Goal: Task Accomplishment & Management: Use online tool/utility

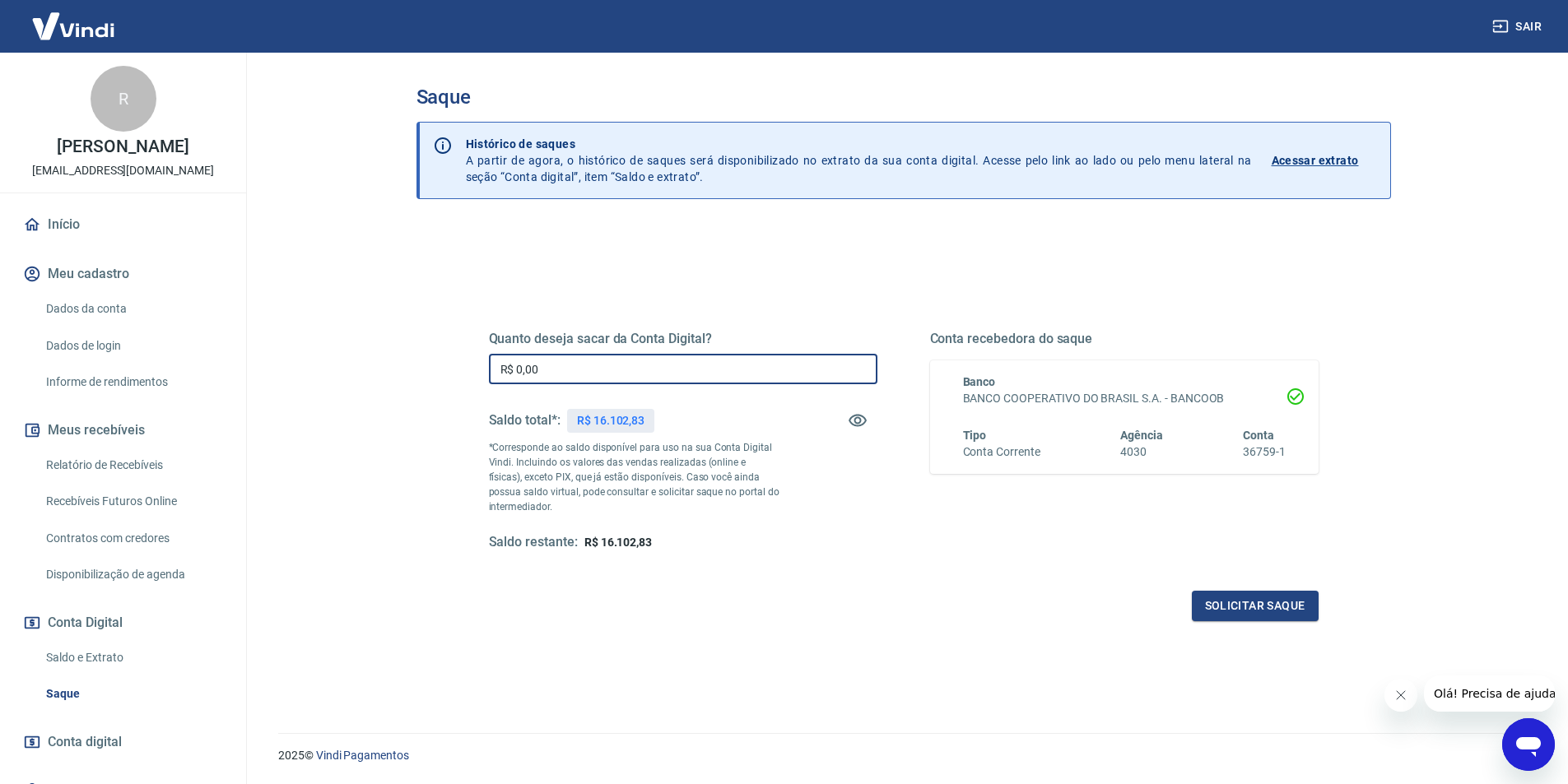
click at [587, 356] on input "R$ 0,00" at bounding box center [683, 369] width 388 height 30
type input "R$ 16.102,83"
click at [1262, 609] on button "Solicitar saque" at bounding box center [1255, 605] width 127 height 30
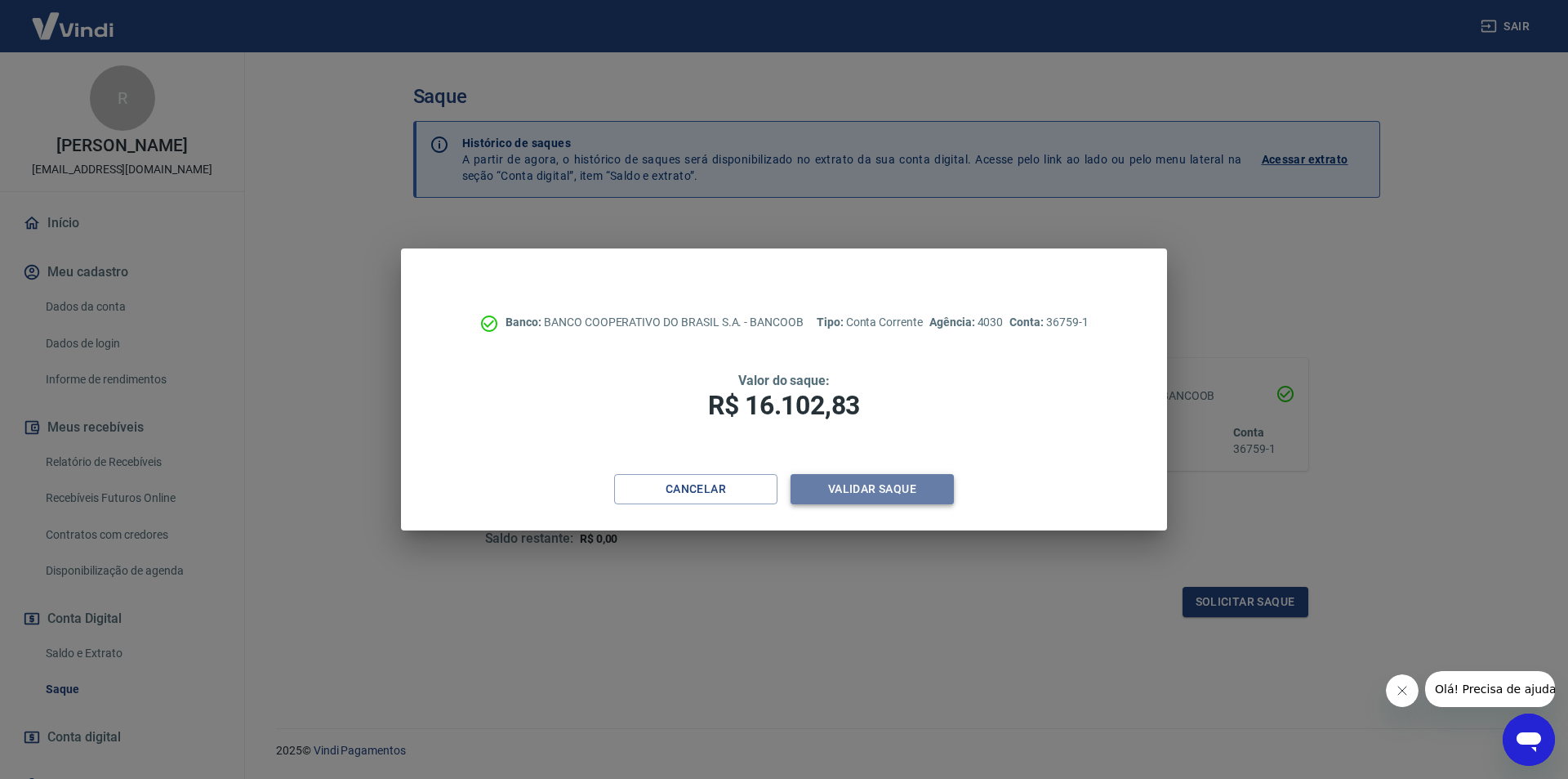
click at [924, 488] on button "Validar saque" at bounding box center [872, 489] width 163 height 30
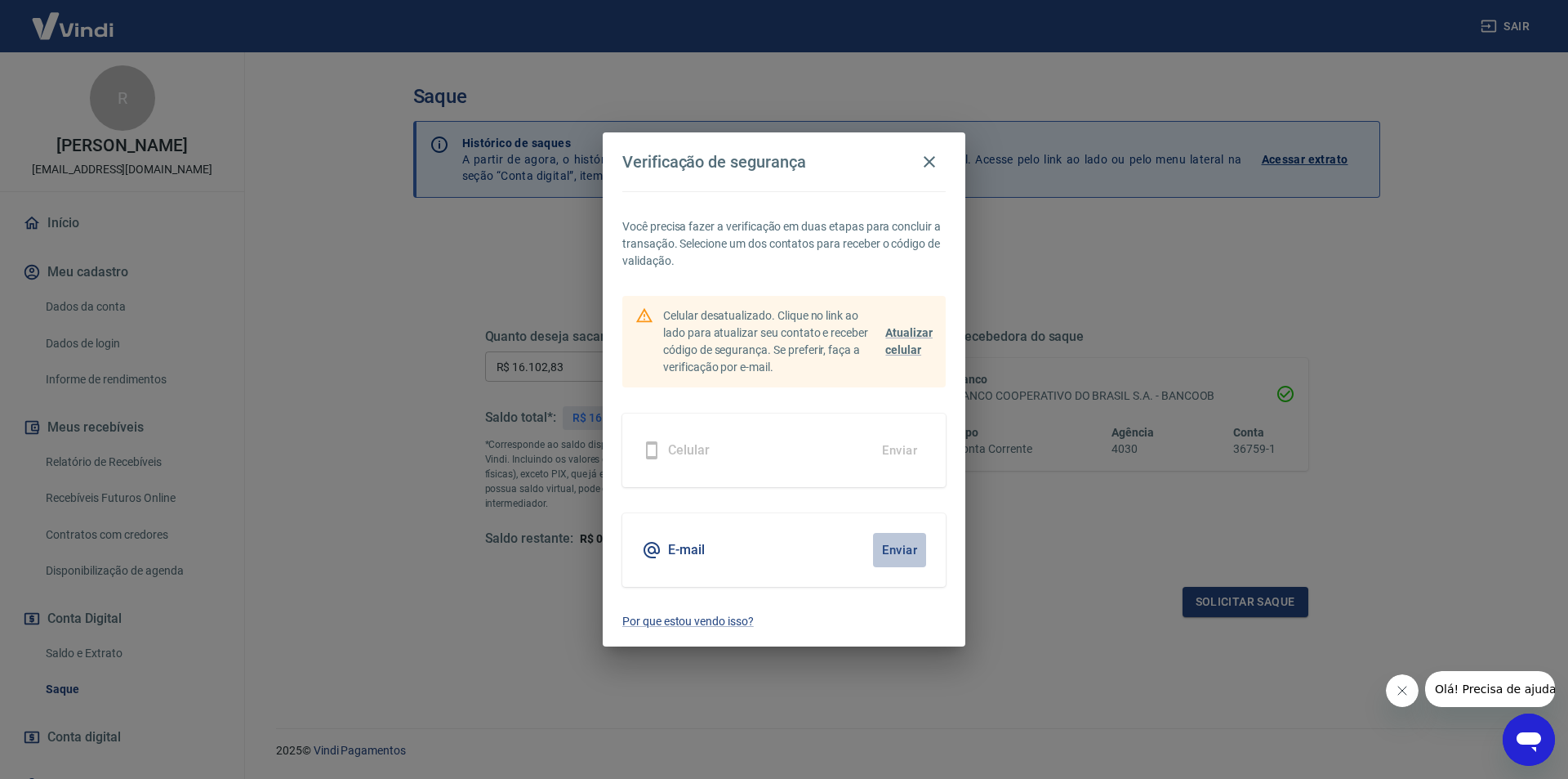
click at [909, 550] on button "Enviar" at bounding box center [900, 549] width 53 height 34
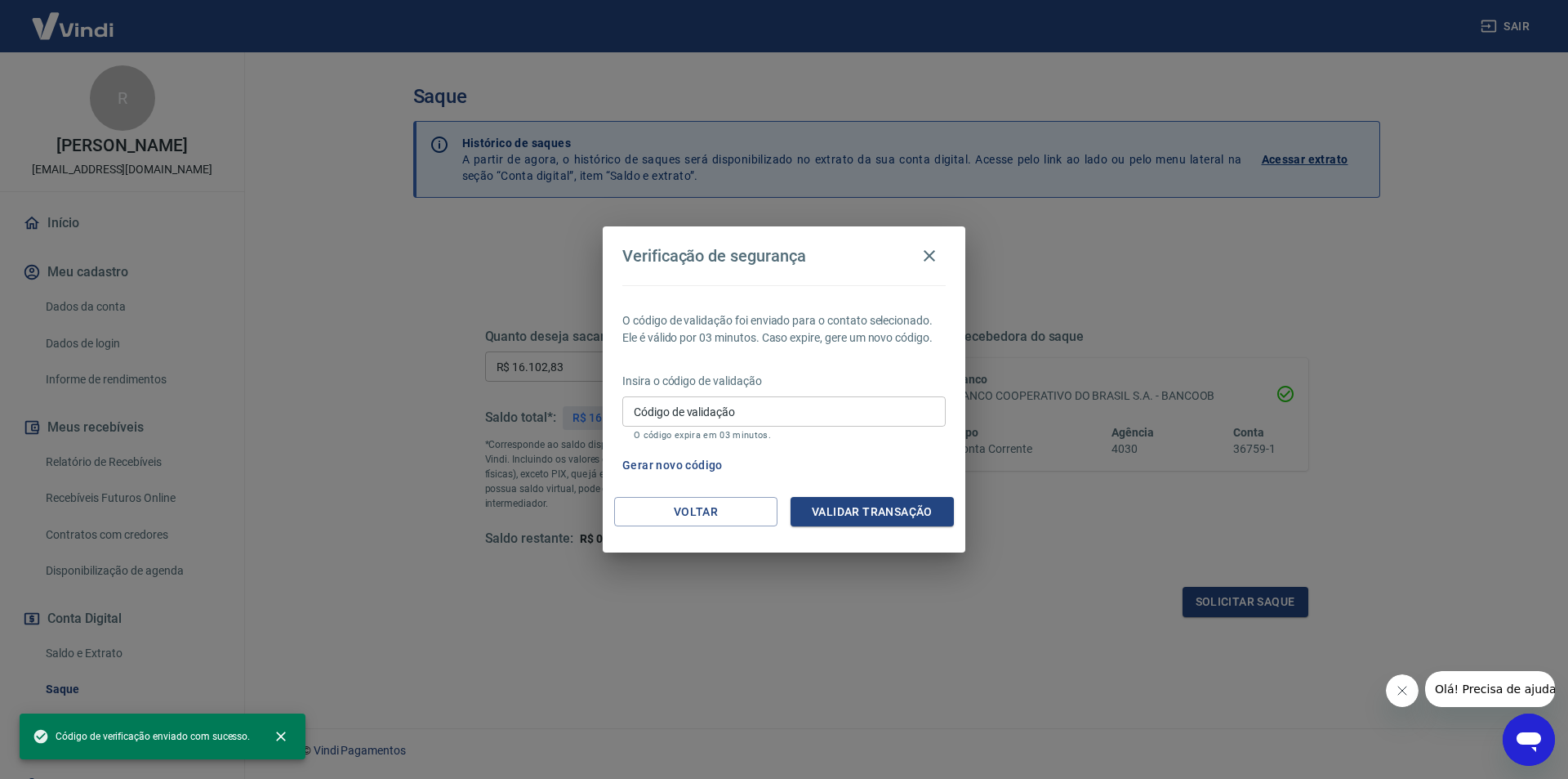
click at [815, 402] on input "Código de validação" at bounding box center [784, 411] width 323 height 30
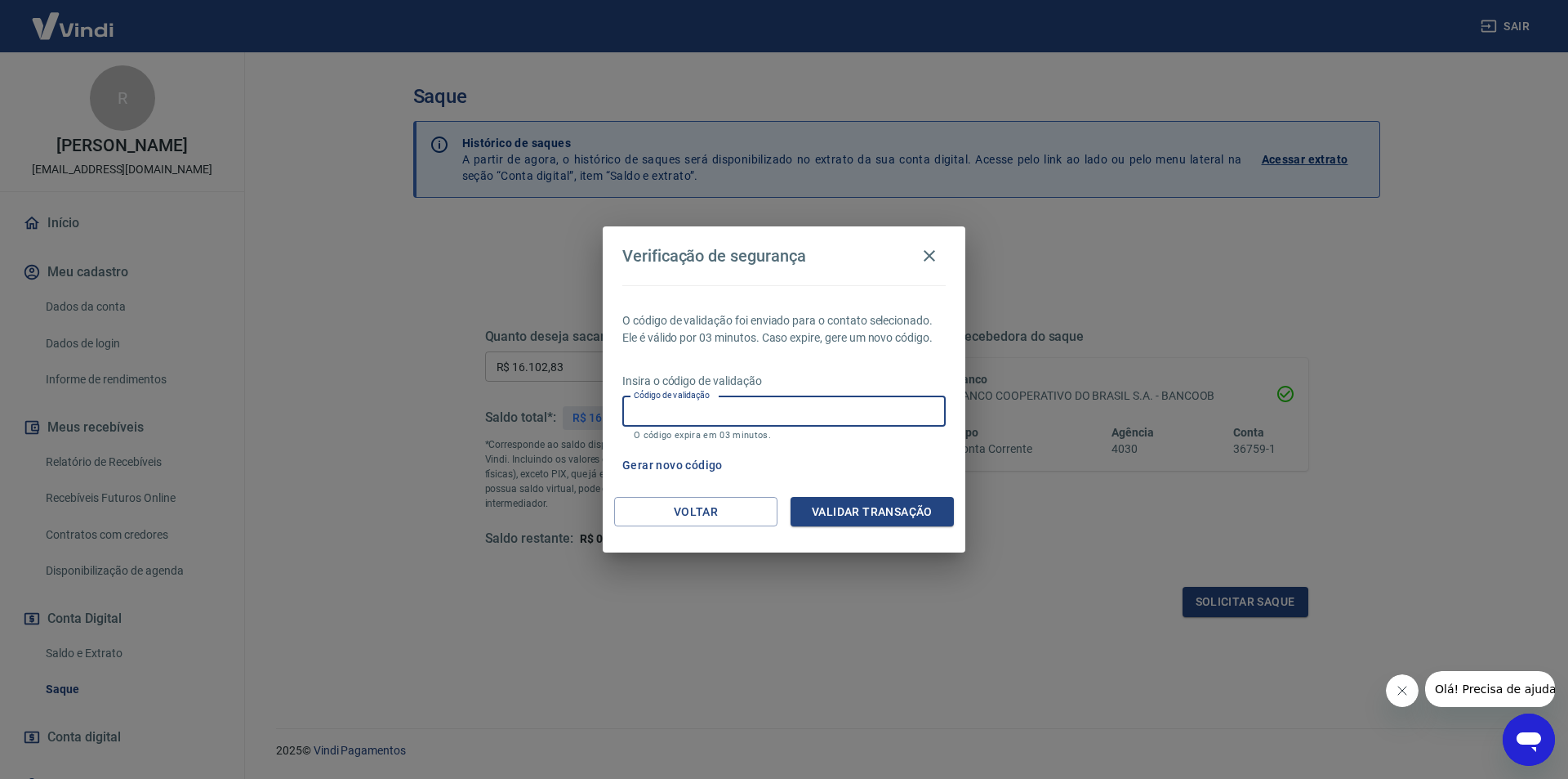
click at [768, 407] on input "Código de validação" at bounding box center [784, 411] width 323 height 30
type input "588562"
click at [921, 520] on button "Validar transação" at bounding box center [872, 512] width 163 height 30
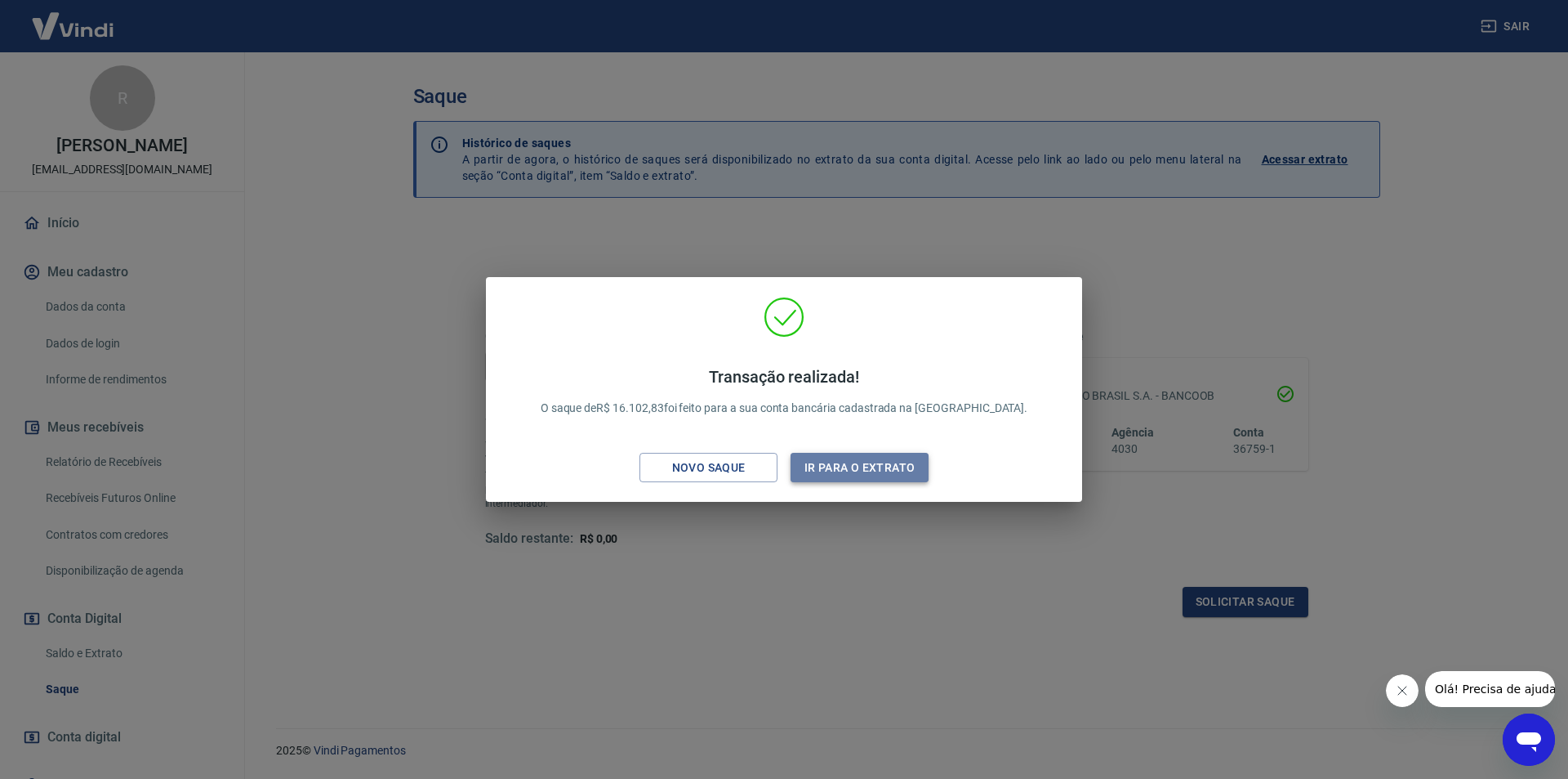
click at [824, 465] on button "Ir para o extrato" at bounding box center [860, 468] width 138 height 30
